Goal: Answer question/provide support

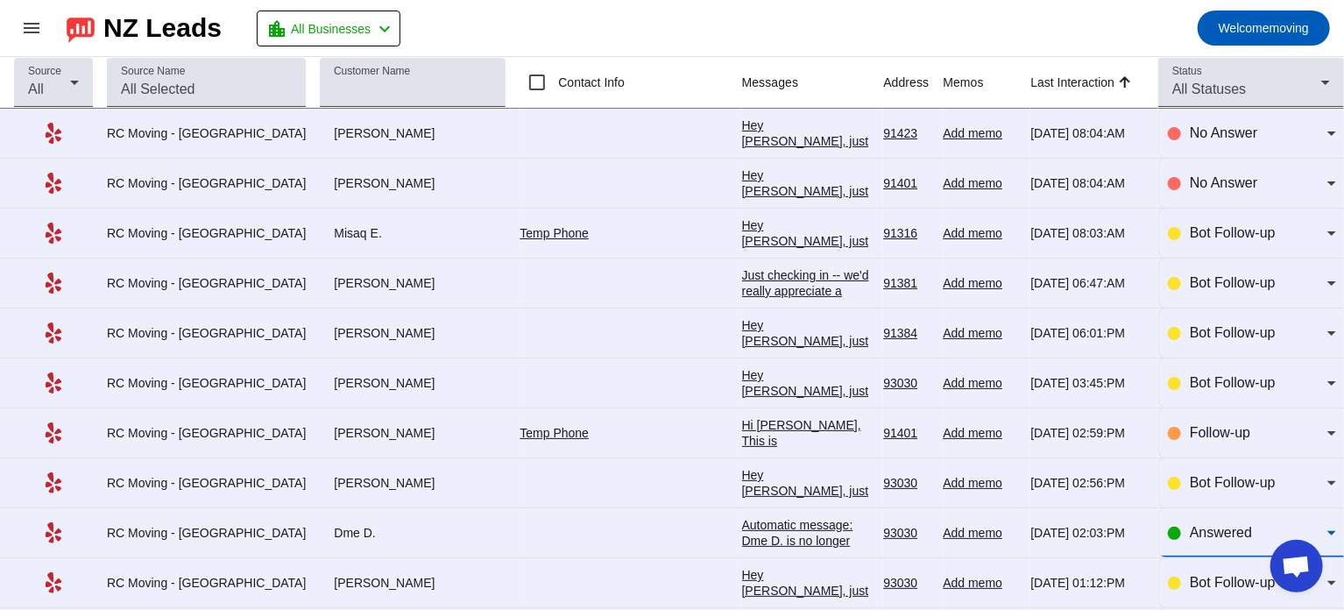
click at [1205, 529] on span "Answered" at bounding box center [1220, 532] width 62 height 15
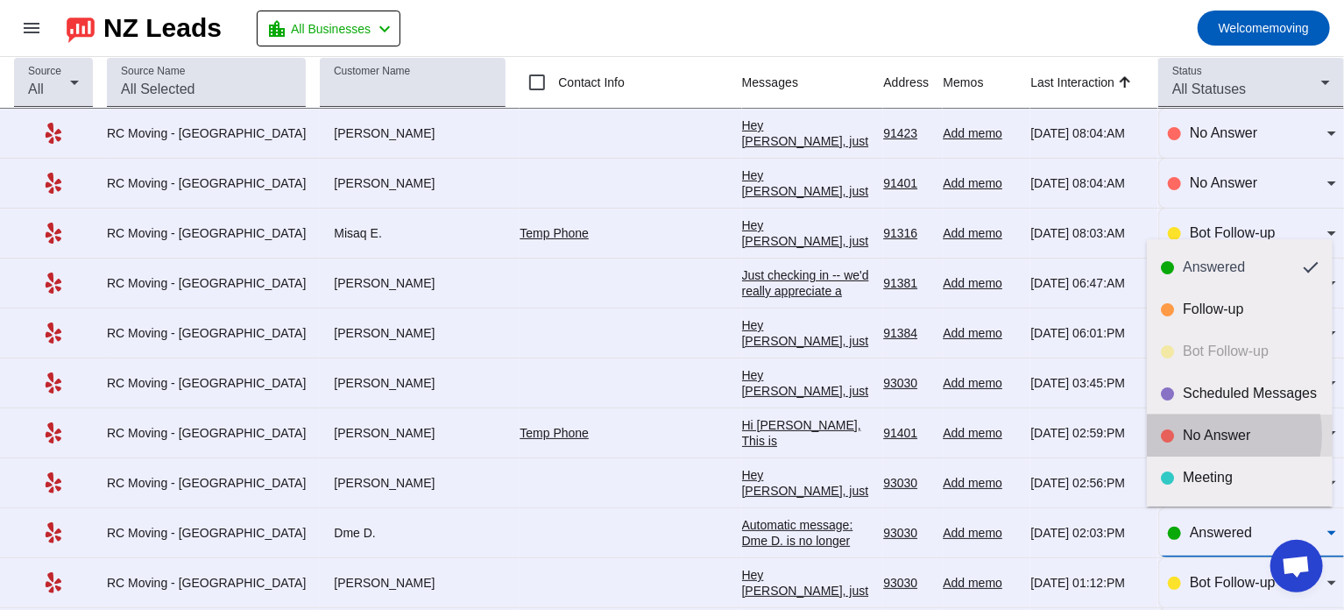
click at [1206, 434] on div "No Answer" at bounding box center [1250, 436] width 136 height 18
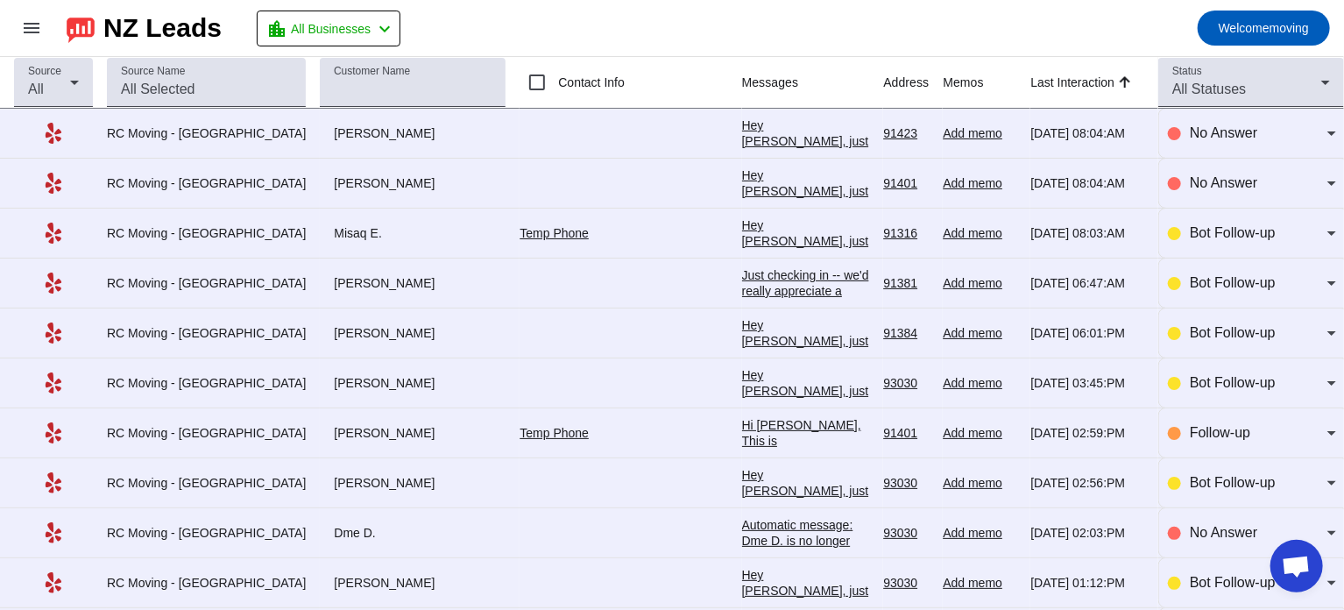
drag, startPoint x: 300, startPoint y: 529, endPoint x: 339, endPoint y: 537, distance: 40.2
click at [339, 537] on div "Dme D." at bounding box center [413, 533] width 186 height 16
copy div "Dme D."
click at [742, 519] on div "Automatic message: Dme D. is no longer pursuing this job." at bounding box center [806, 540] width 128 height 47
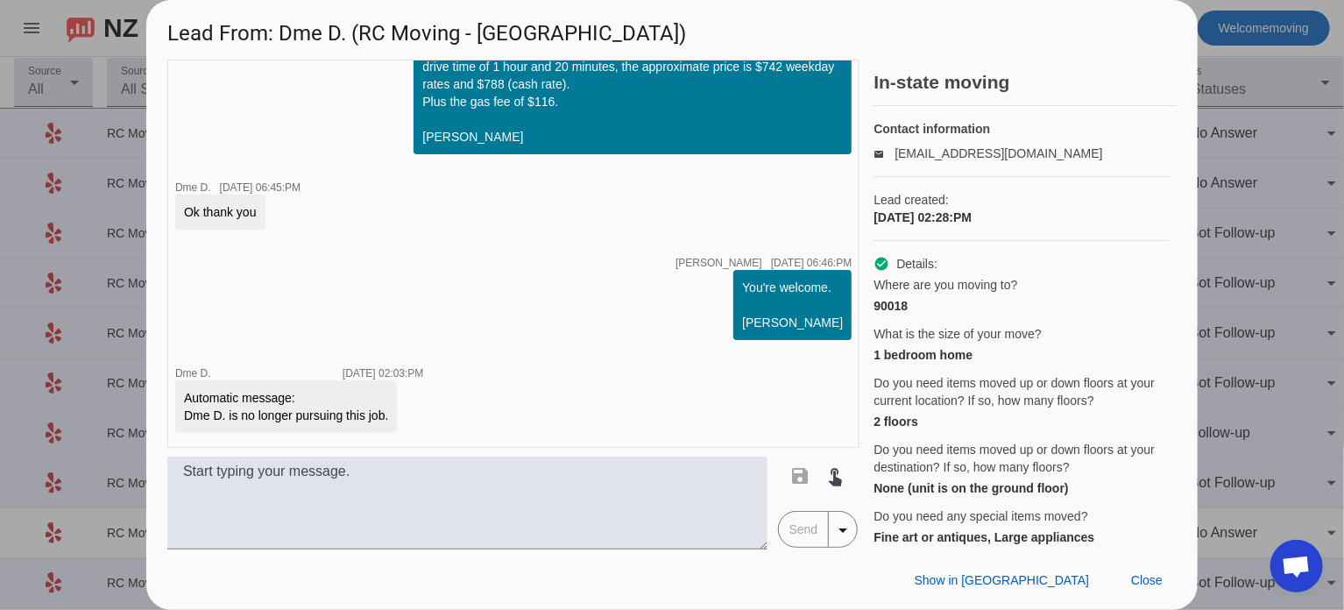
click at [394, 414] on div "Automatic message: Dme D. is no longer pursuing this job." at bounding box center [286, 406] width 222 height 53
copy div "Automatic message: Dme D. is no longer pursuing this job."
click at [1246, 113] on div at bounding box center [672, 305] width 1344 height 610
